Goal: Use online tool/utility: Utilize a website feature to perform a specific function

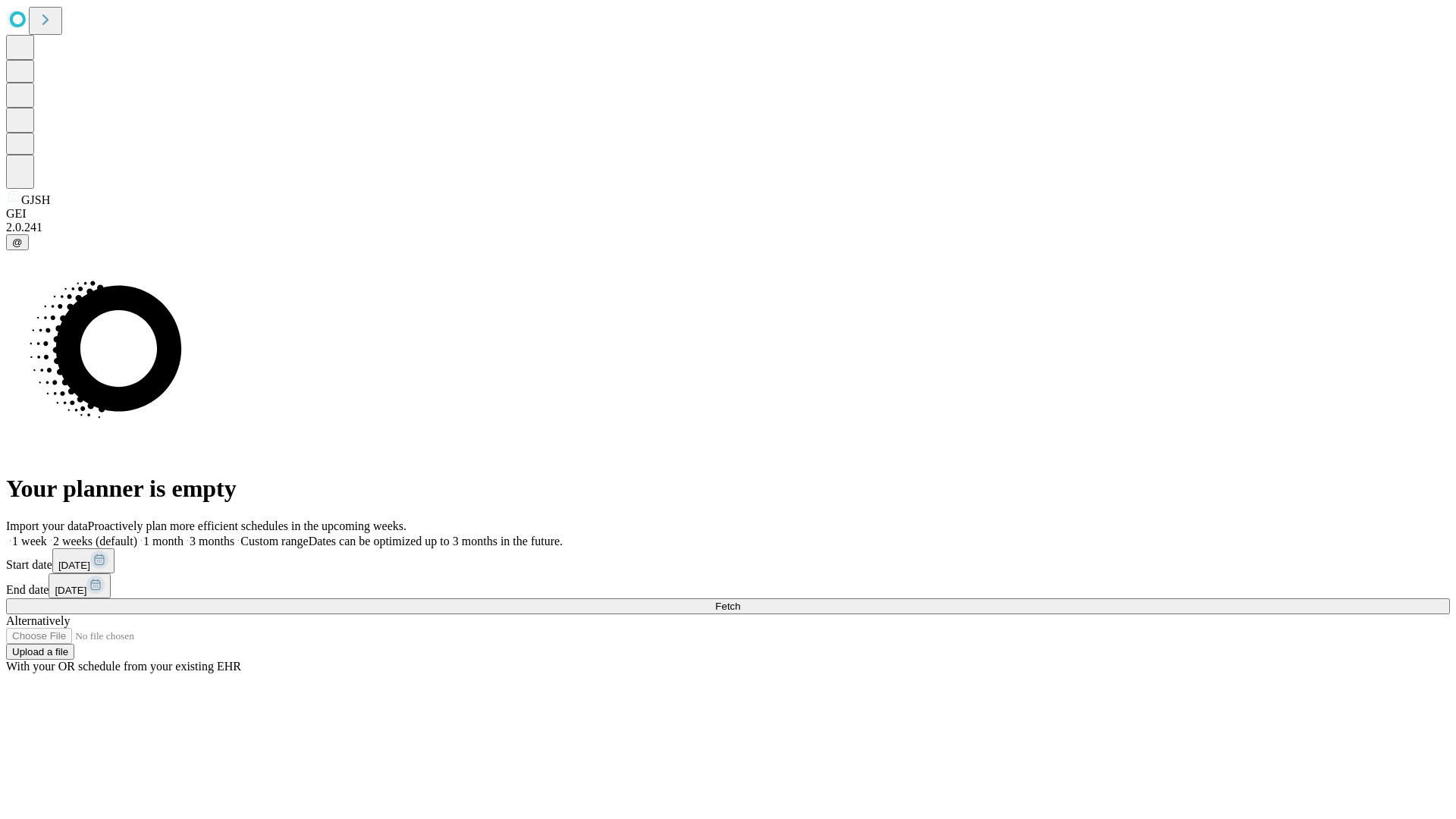
click at [740, 601] on span "Fetch" at bounding box center [727, 606] width 25 height 11
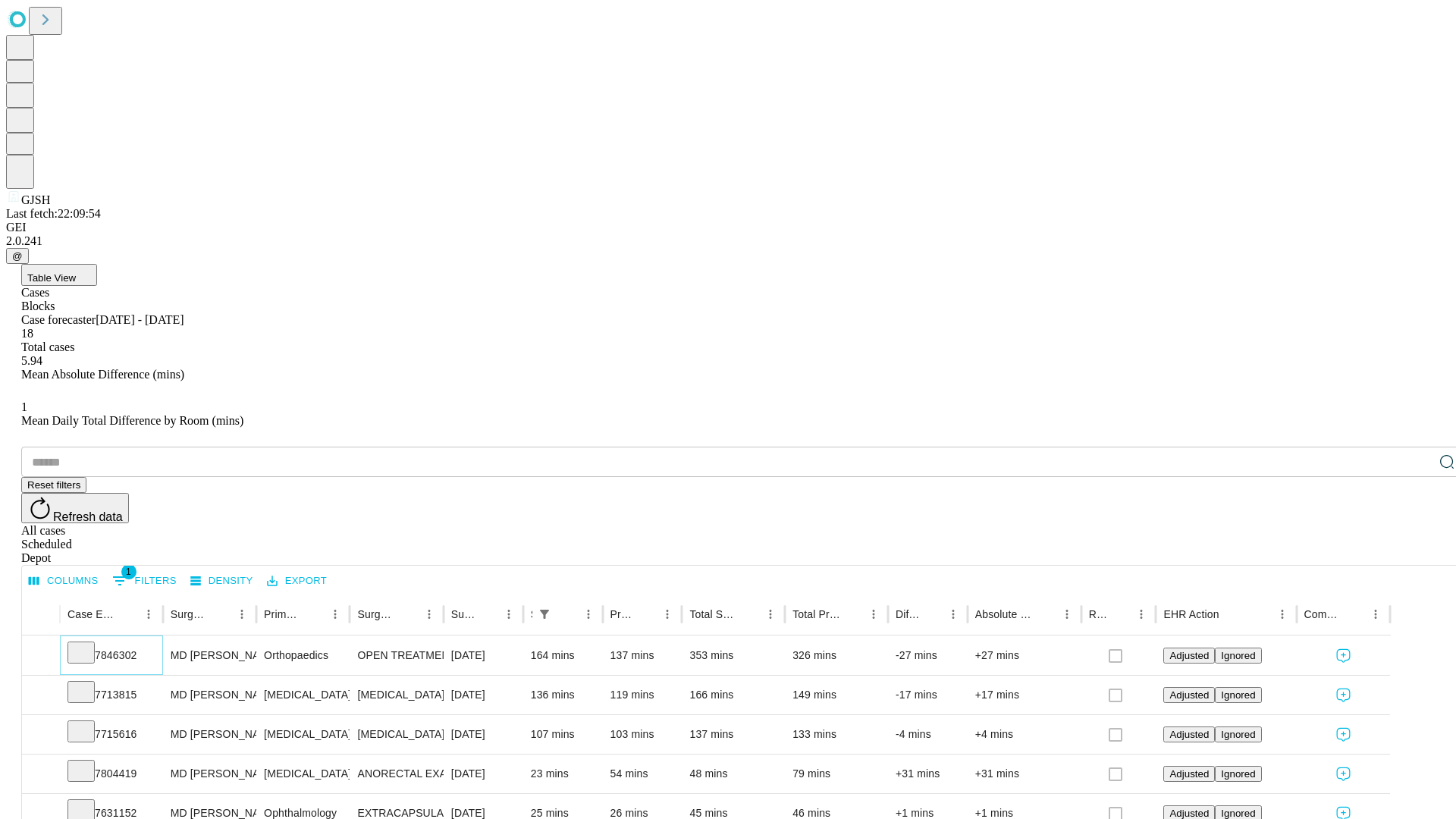
click at [89, 645] on icon at bounding box center [81, 652] width 15 height 15
